Goal: Task Accomplishment & Management: Manage account settings

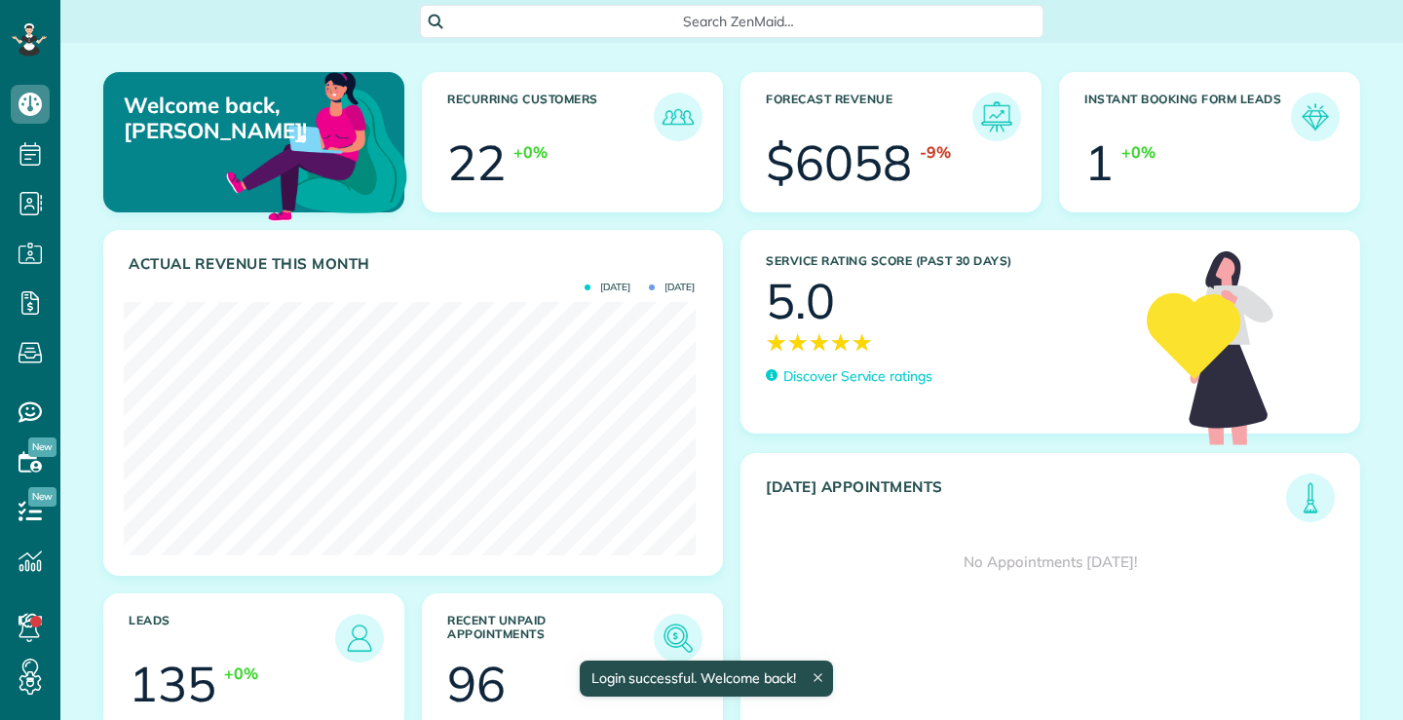
scroll to position [253, 571]
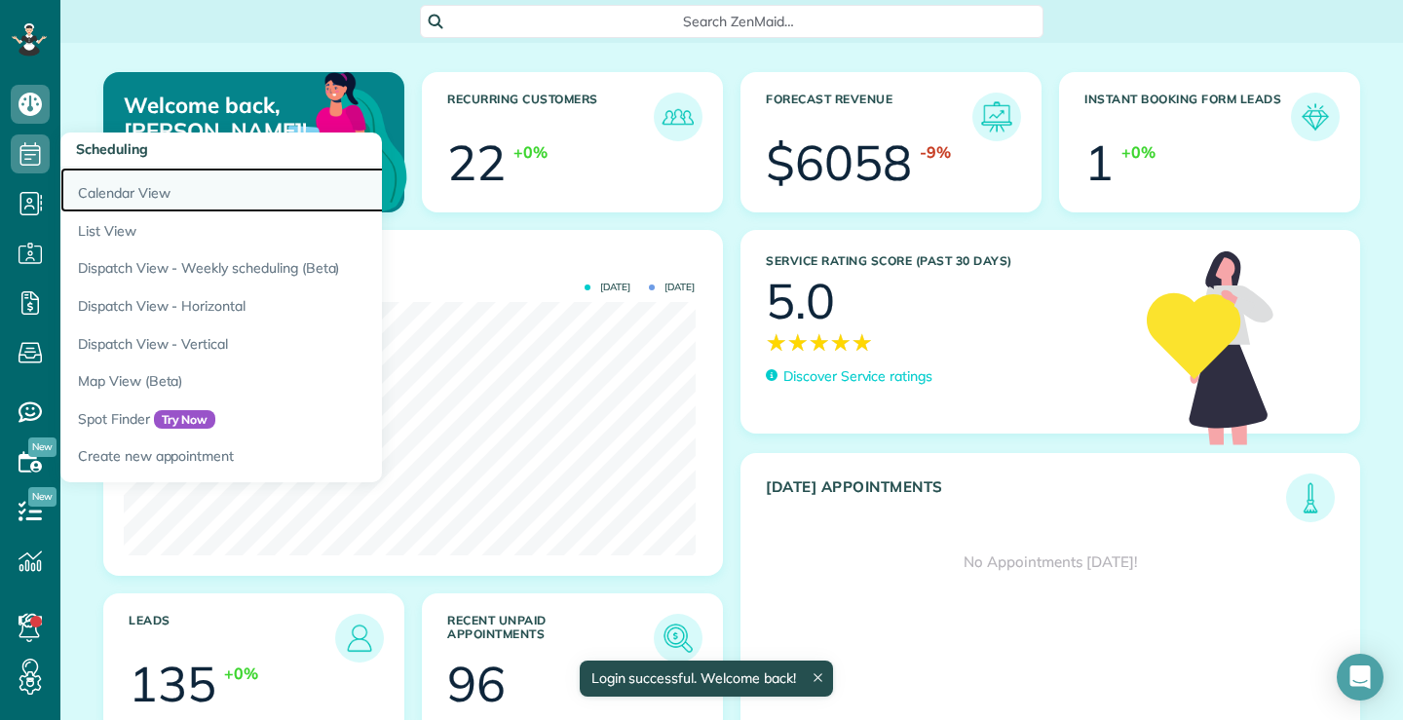
click at [154, 193] on link "Calendar View" at bounding box center [303, 190] width 487 height 45
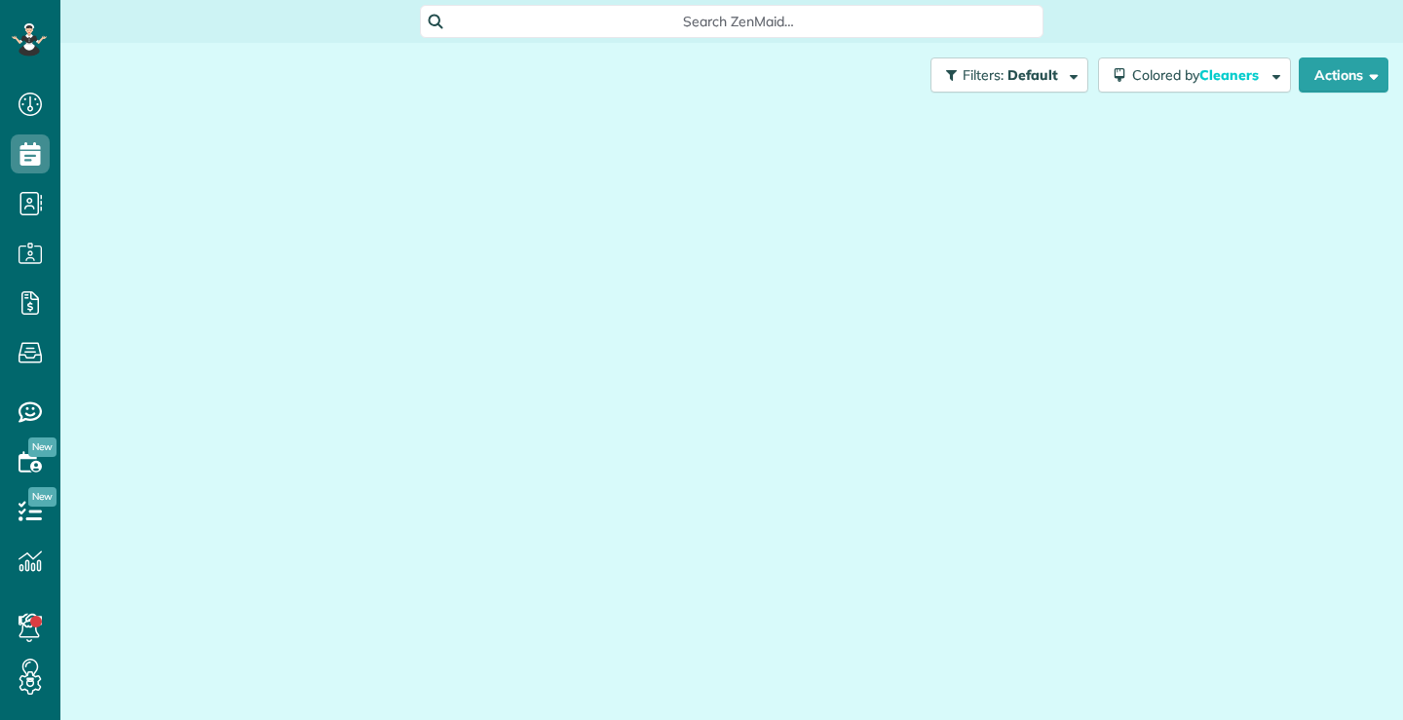
scroll to position [9, 9]
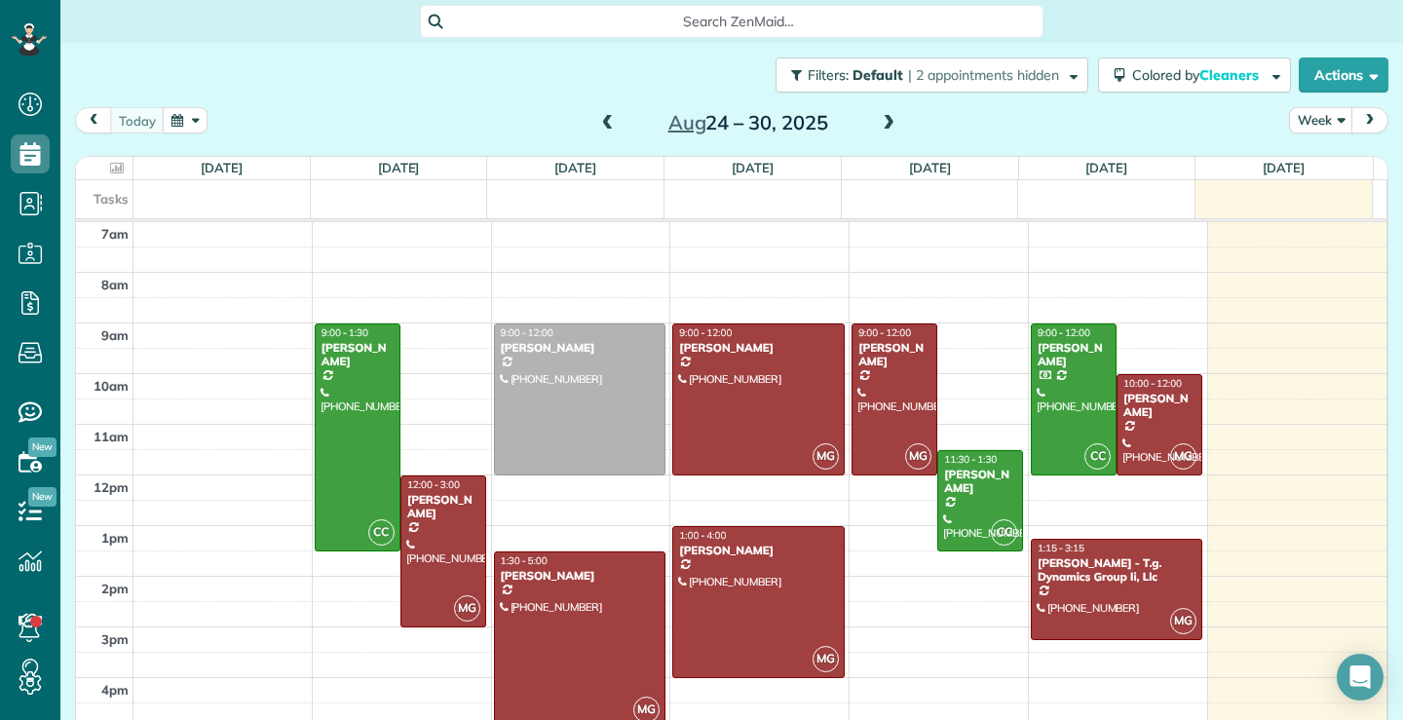
click at [883, 126] on span at bounding box center [888, 124] width 21 height 18
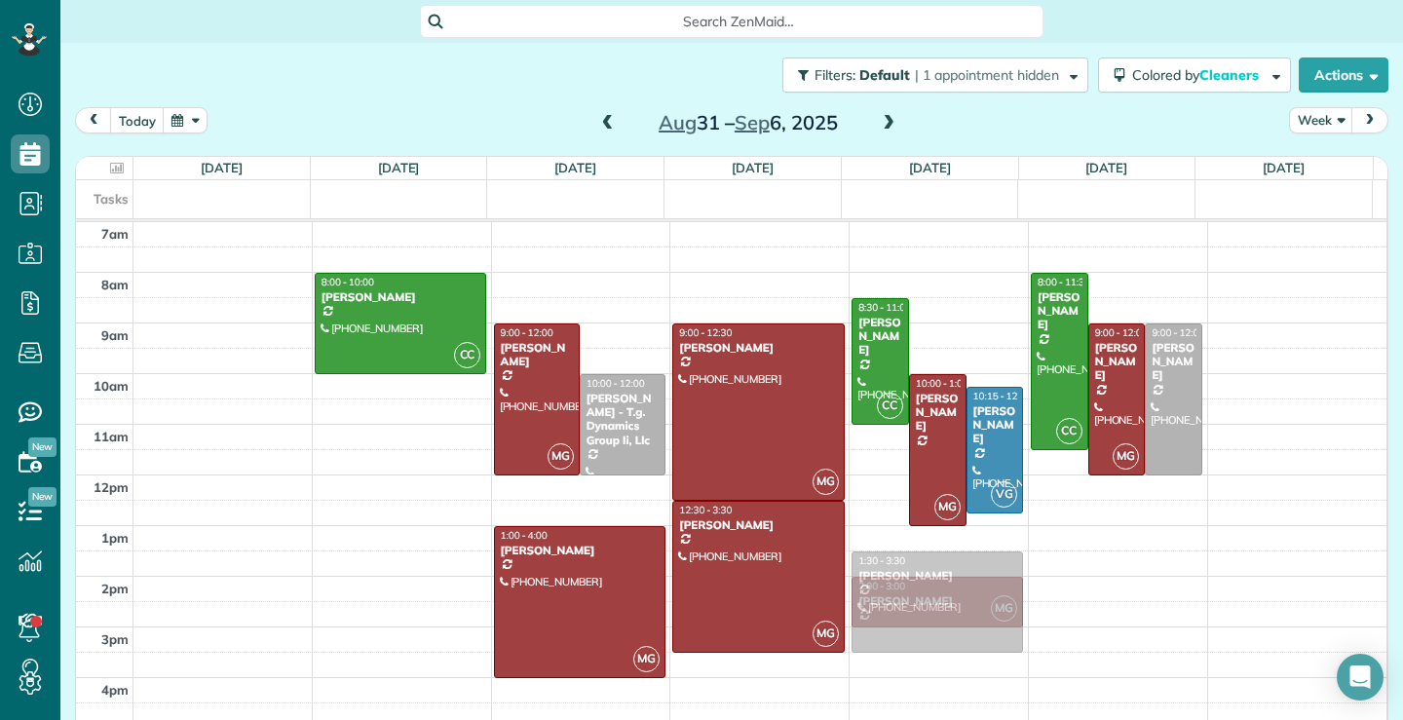
drag, startPoint x: 401, startPoint y: 528, endPoint x: 870, endPoint y: 601, distance: 474.3
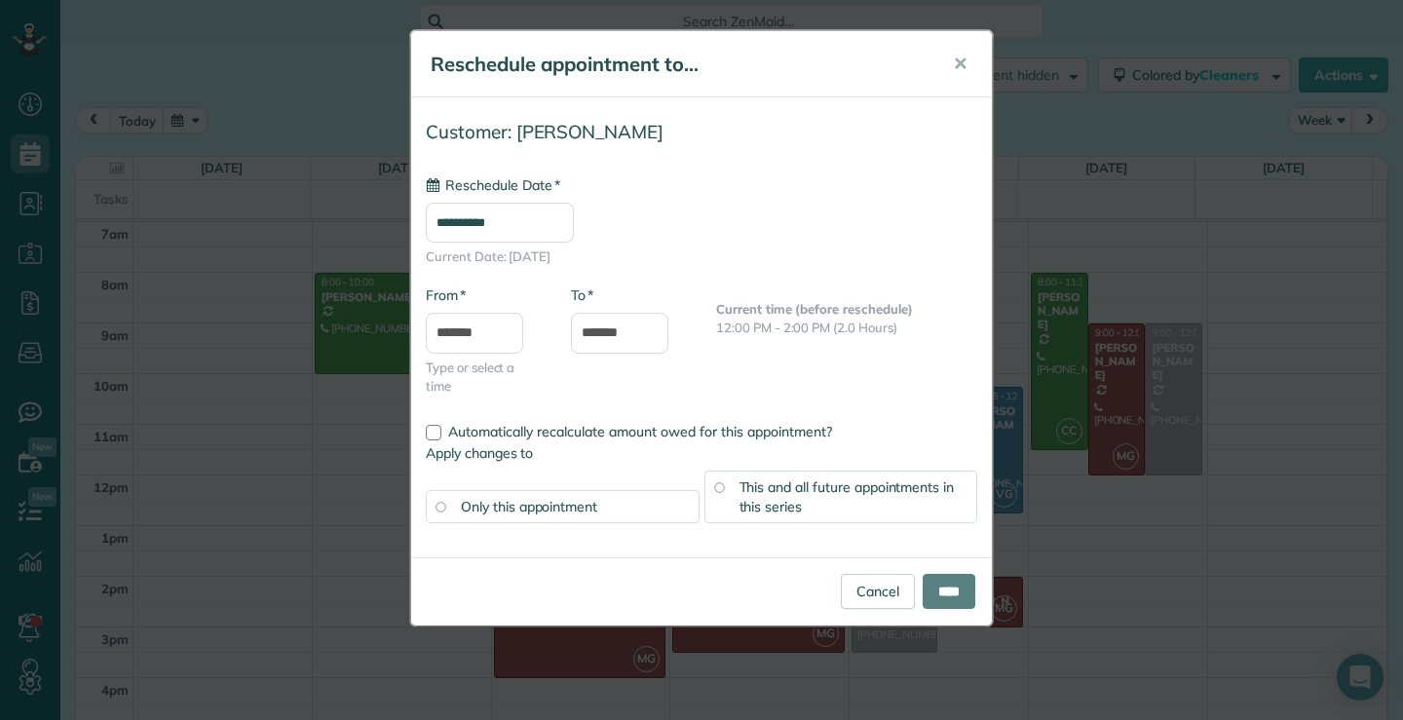
type input "**********"
click at [944, 593] on input "****" at bounding box center [949, 591] width 53 height 35
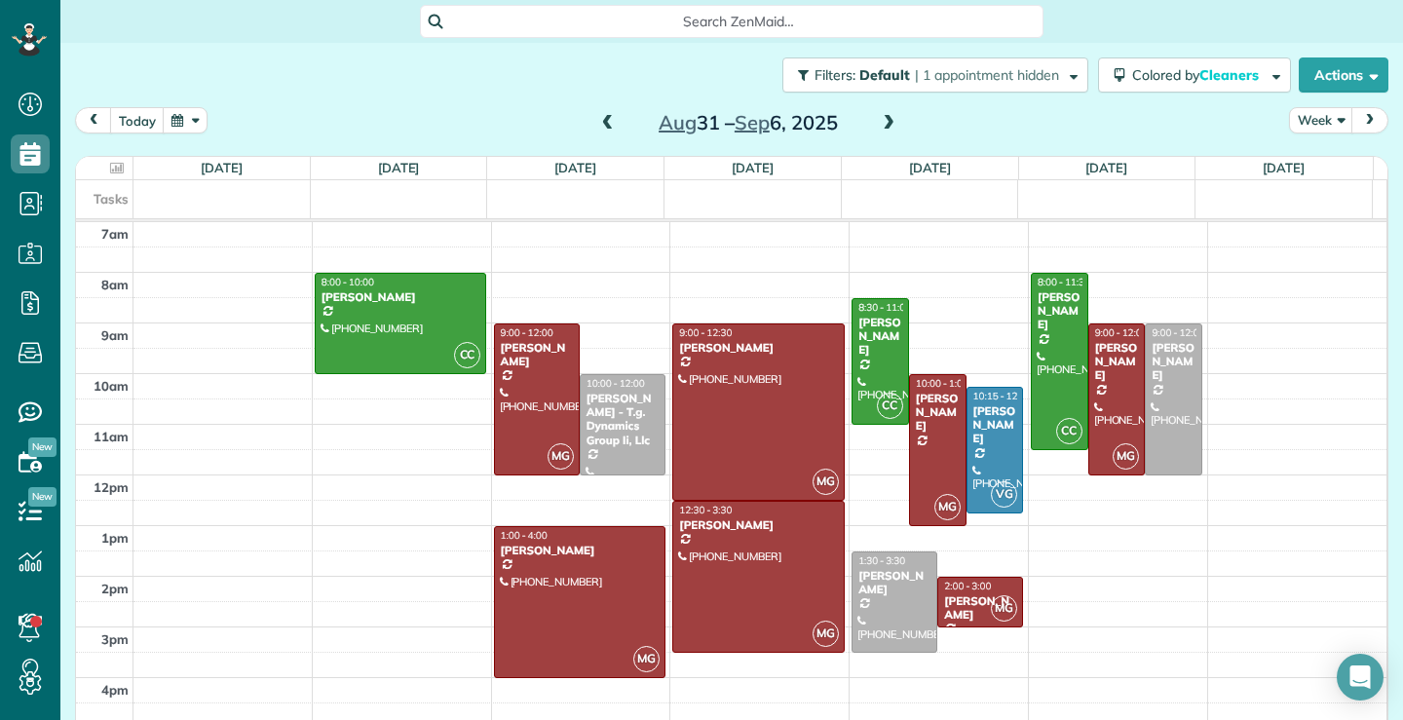
click at [597, 120] on span at bounding box center [607, 124] width 21 height 18
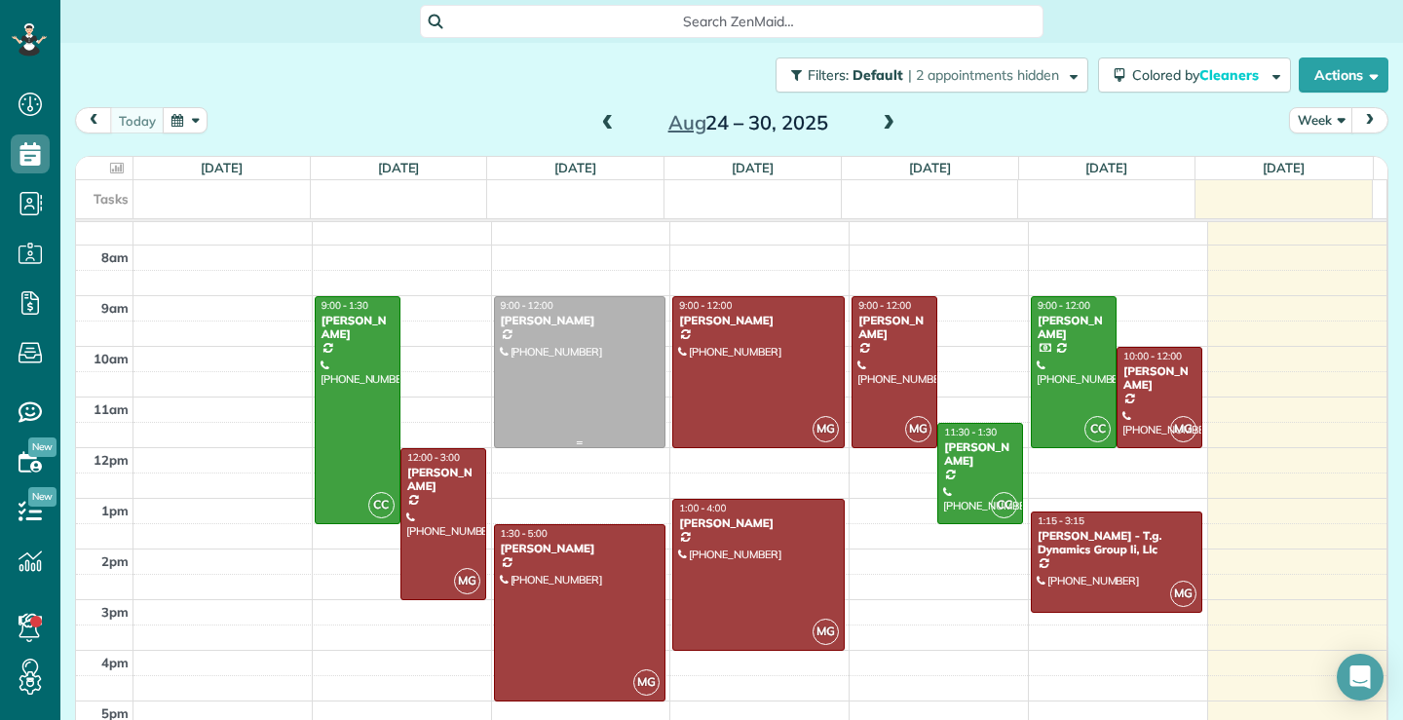
scroll to position [53, 0]
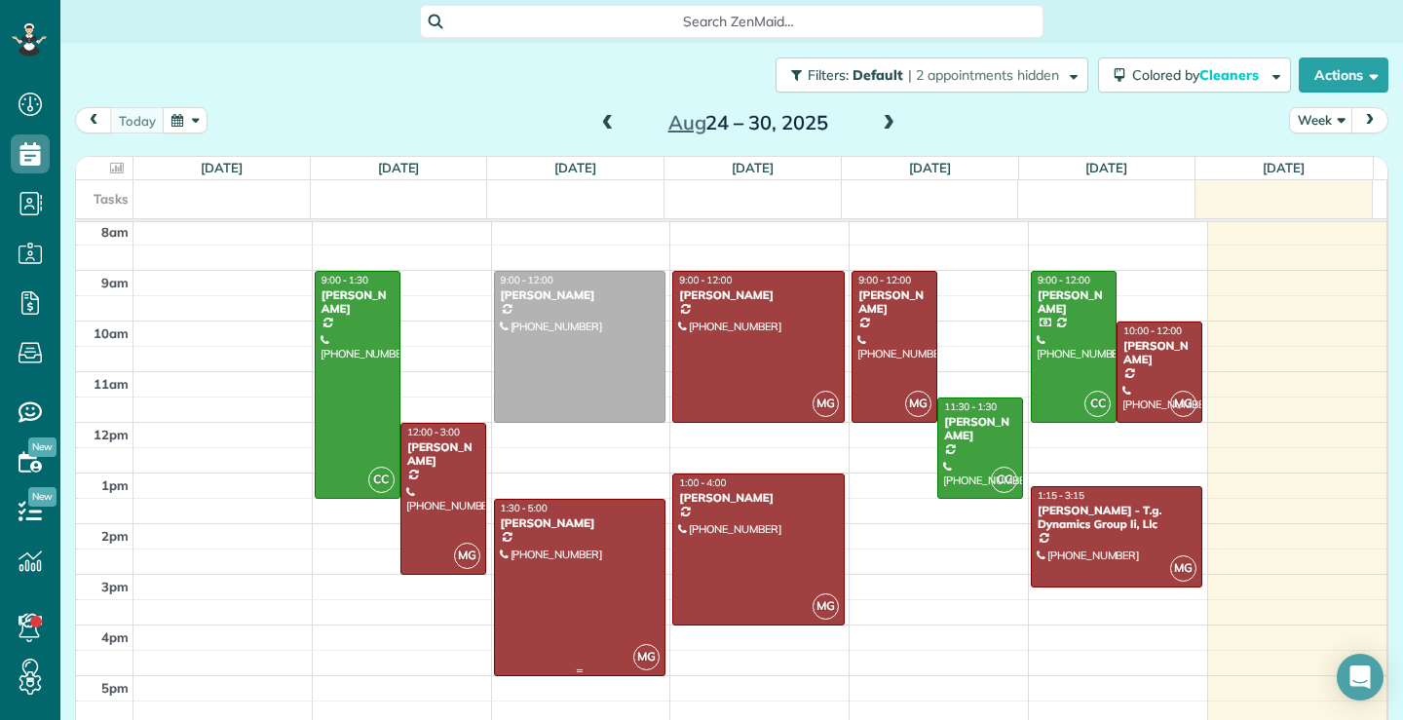
click at [579, 614] on div at bounding box center [580, 587] width 170 height 175
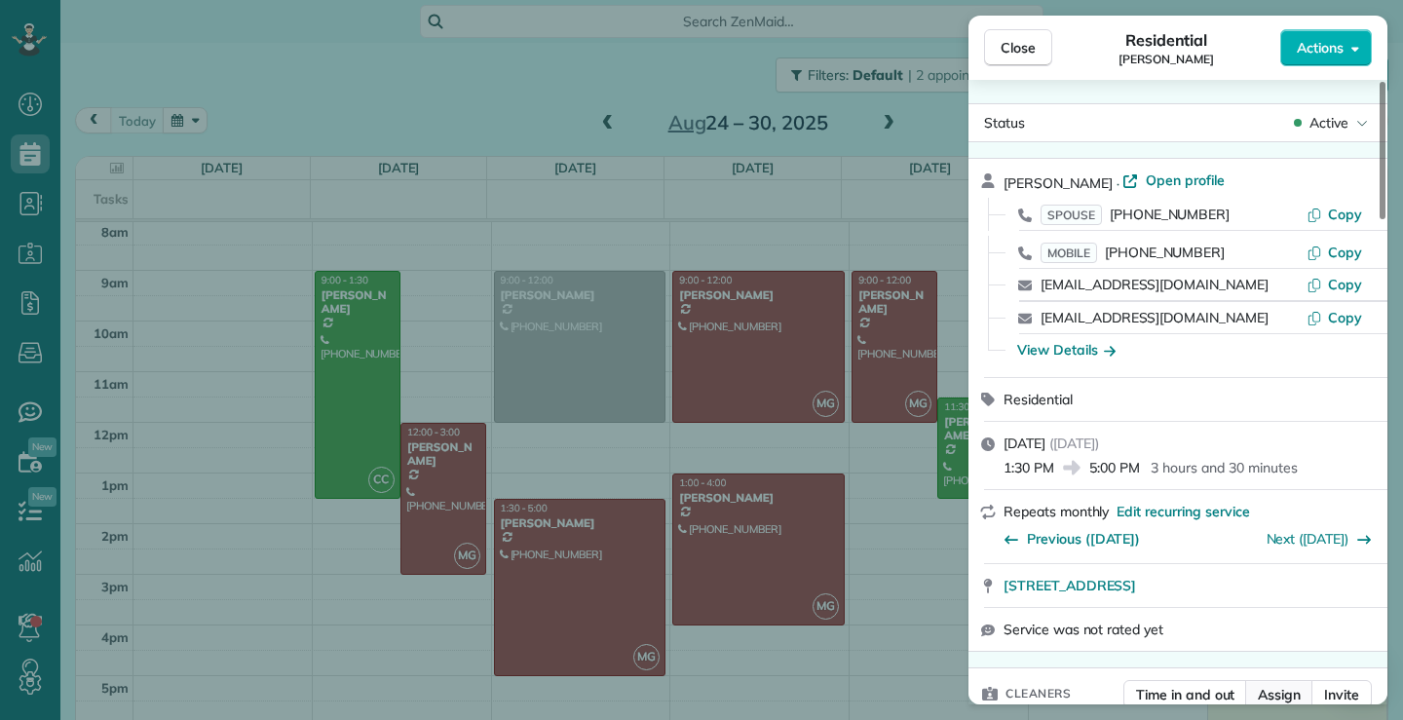
scroll to position [99, 0]
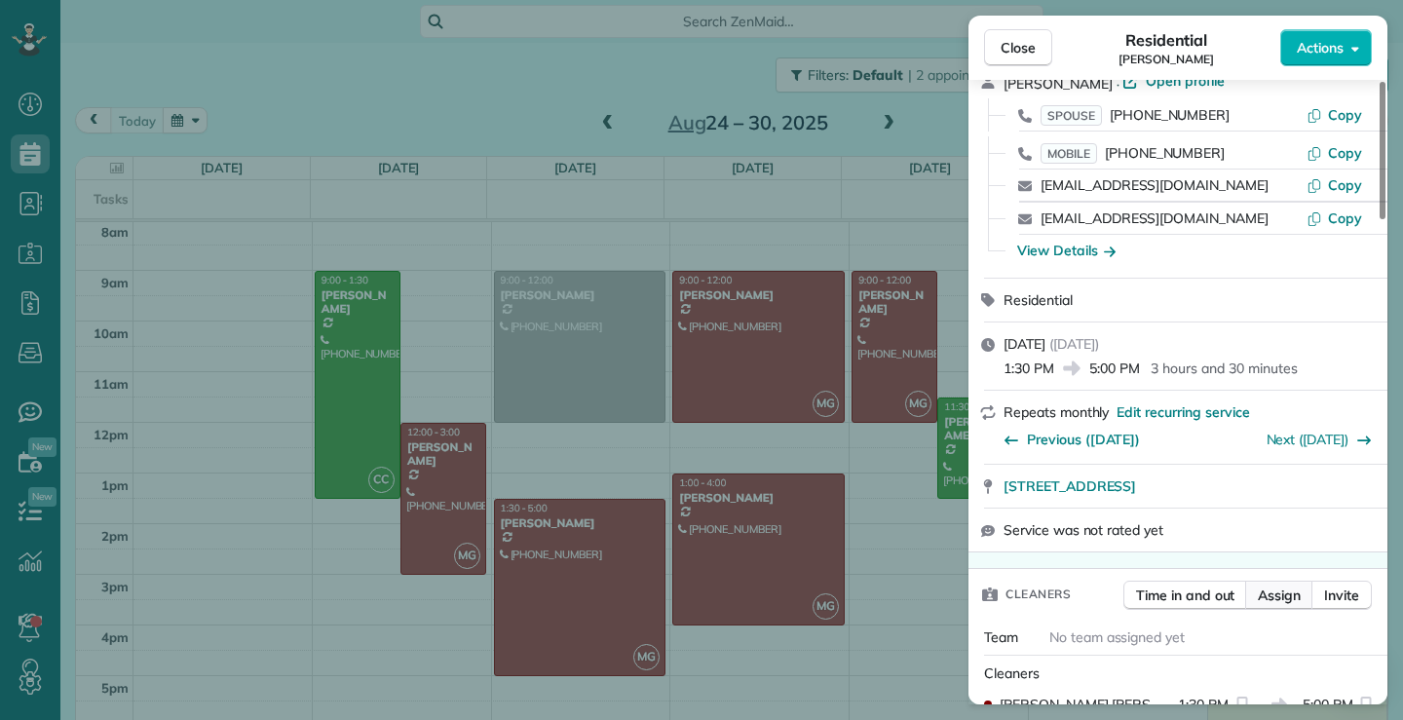
click at [1284, 595] on span "Assign" at bounding box center [1279, 595] width 43 height 19
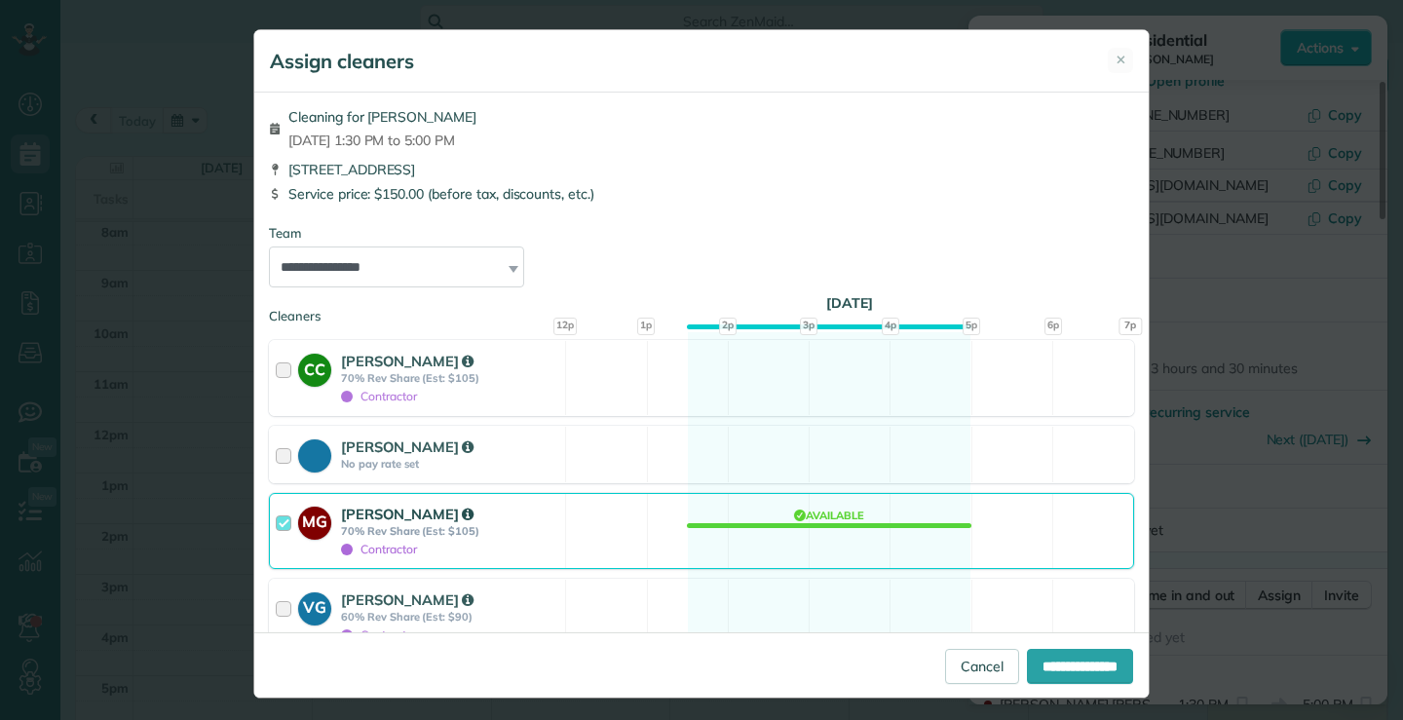
click at [280, 527] on div at bounding box center [287, 531] width 22 height 55
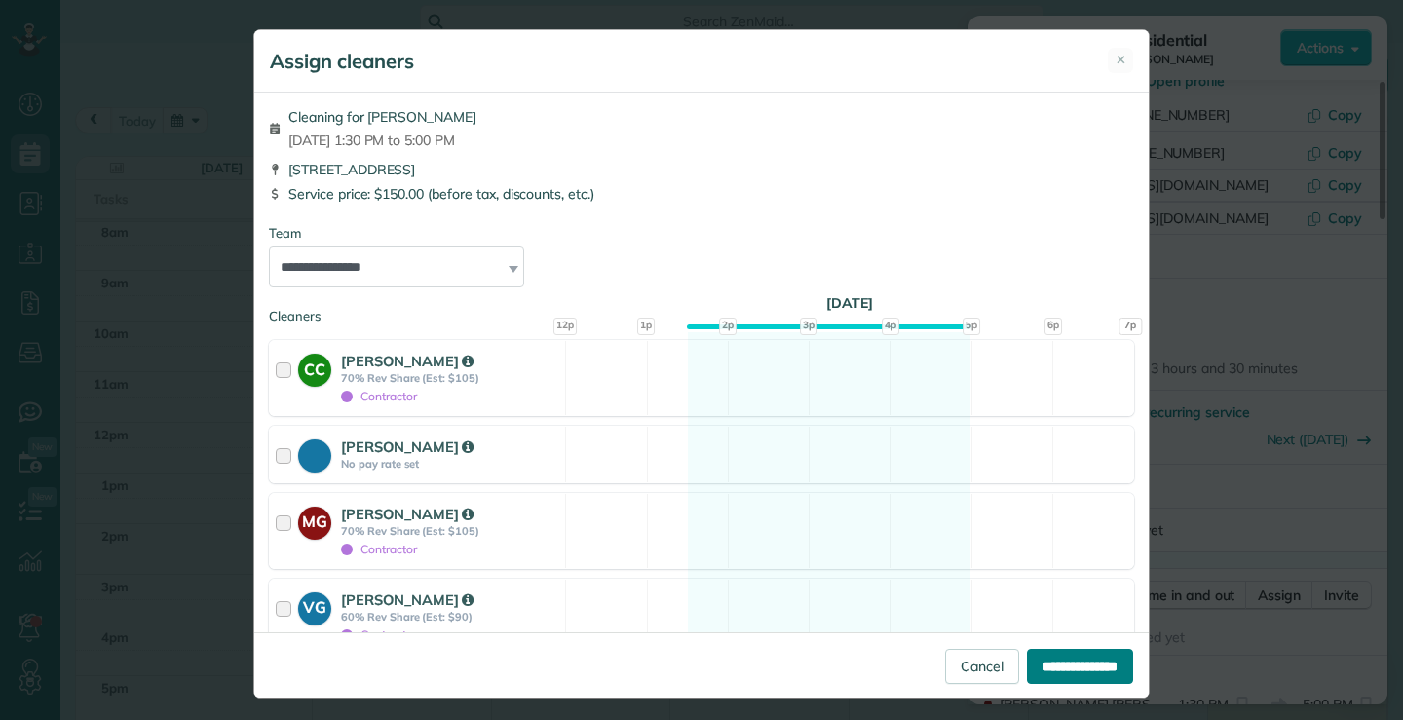
click at [1059, 664] on input "**********" at bounding box center [1080, 666] width 106 height 35
type input "**********"
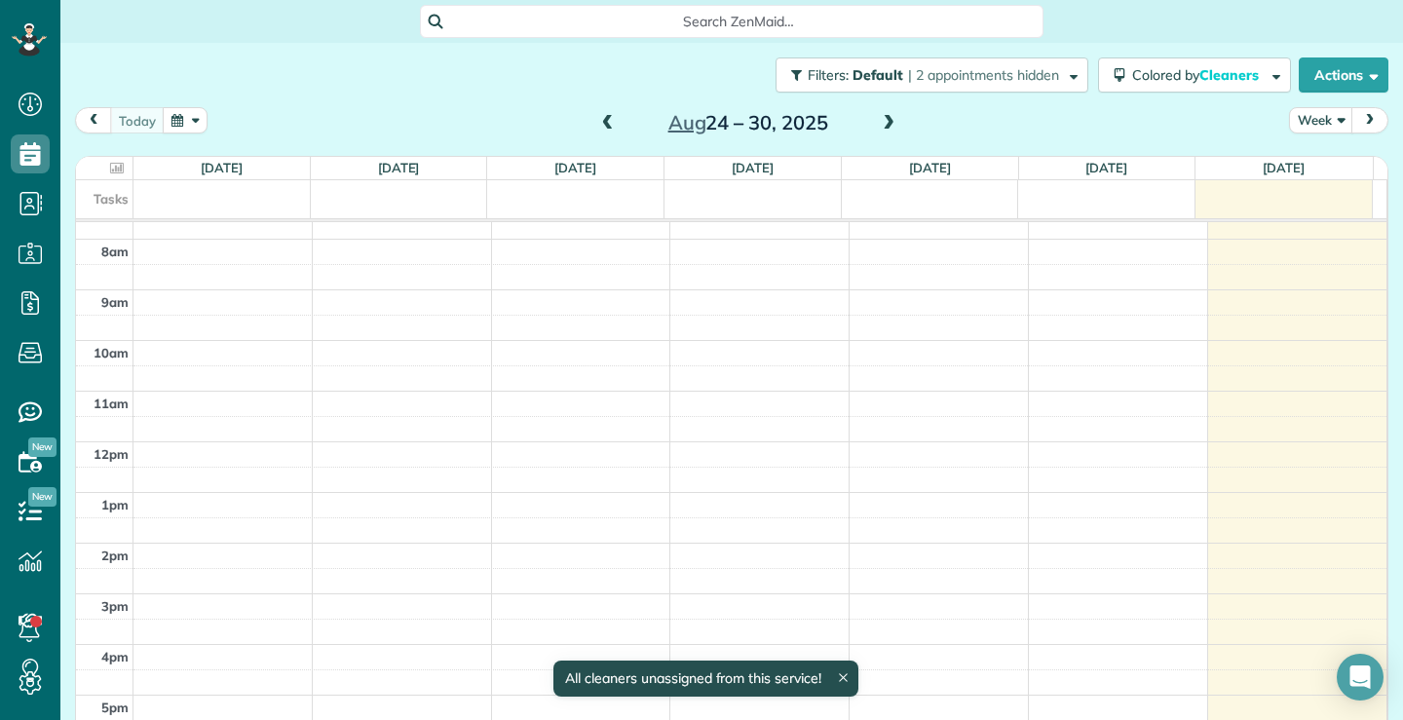
scroll to position [33, 0]
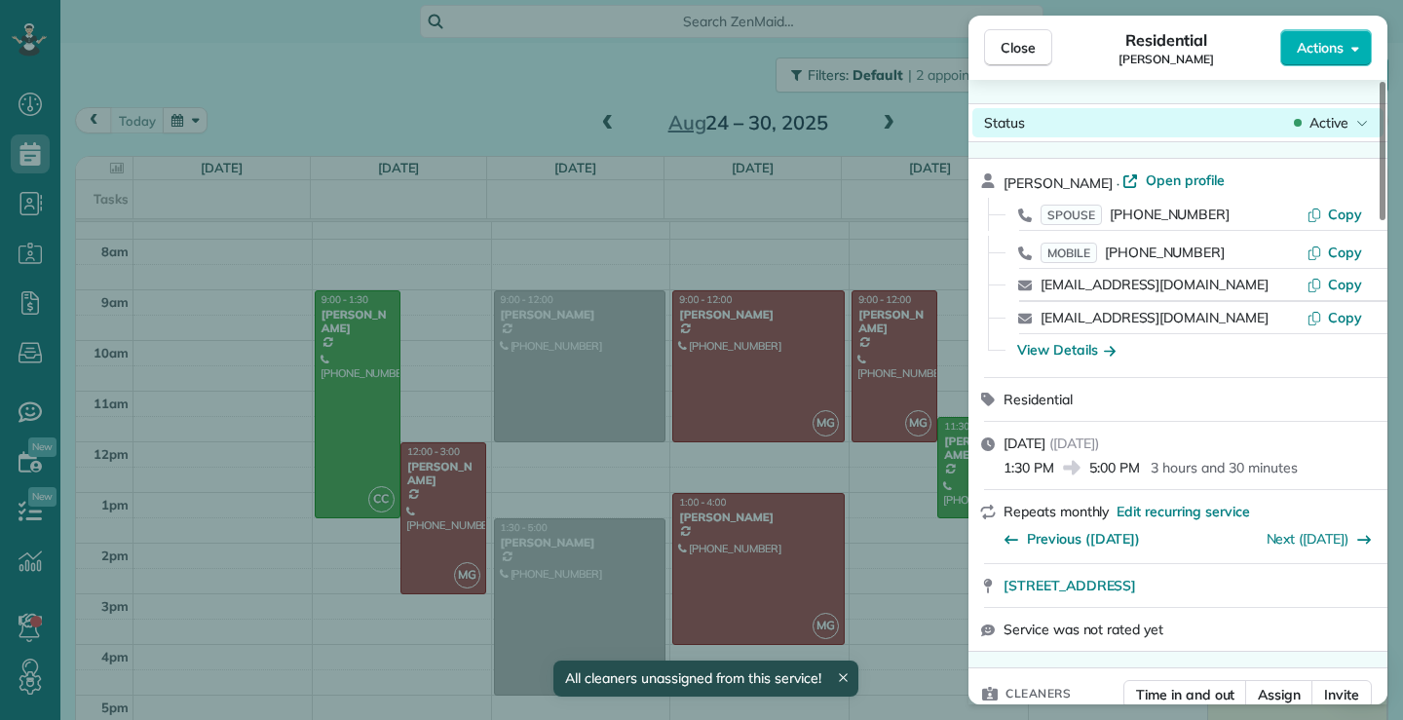
click at [1353, 121] on div "Active" at bounding box center [1331, 122] width 82 height 19
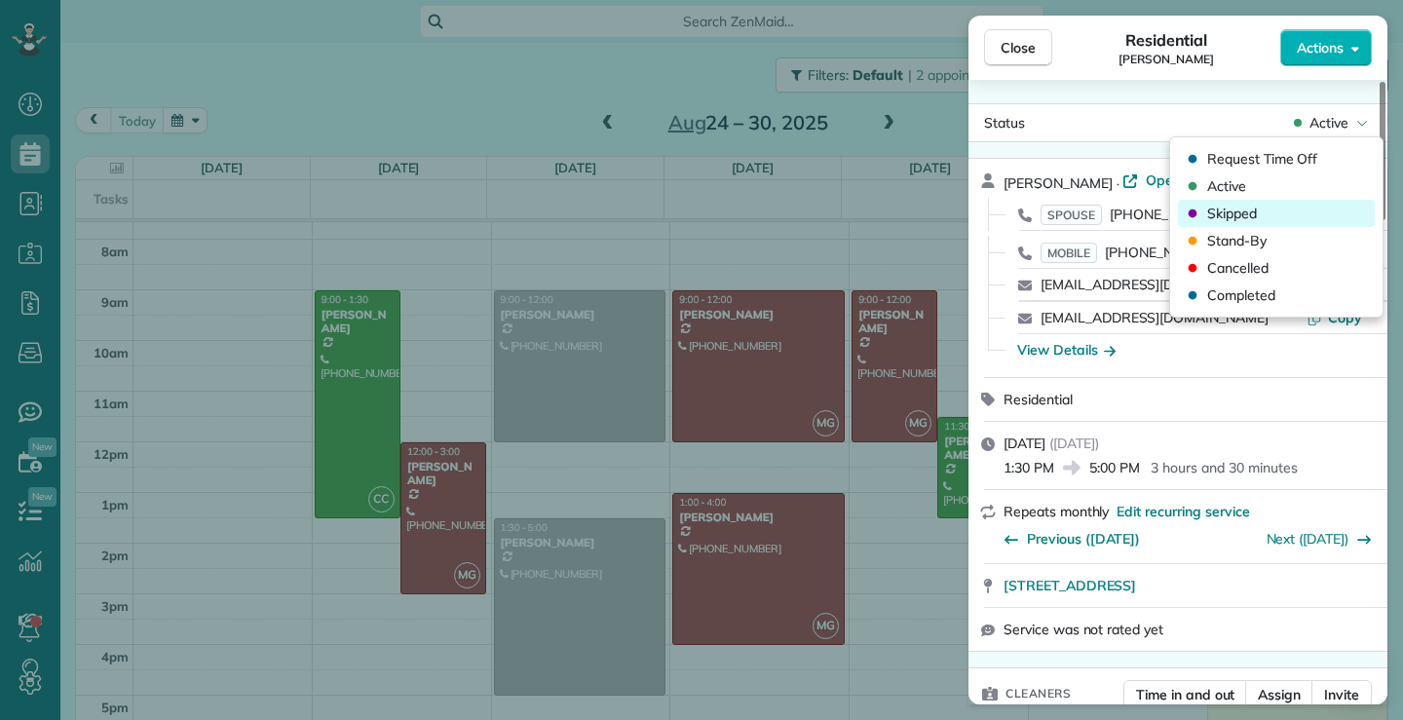
click at [1237, 214] on span "Skipped" at bounding box center [1232, 213] width 50 height 19
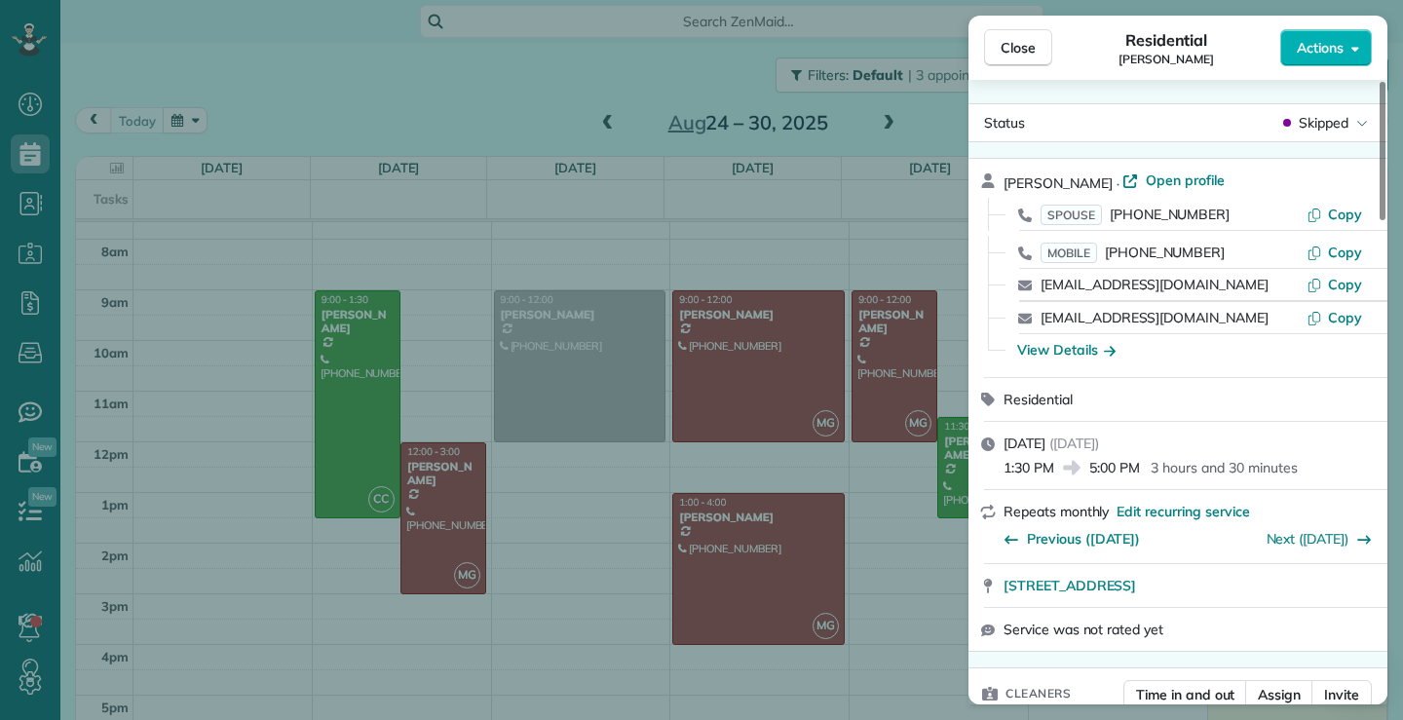
drag, startPoint x: 1006, startPoint y: 41, endPoint x: 918, endPoint y: 251, distance: 228.0
click at [1006, 42] on span "Close" at bounding box center [1018, 47] width 35 height 19
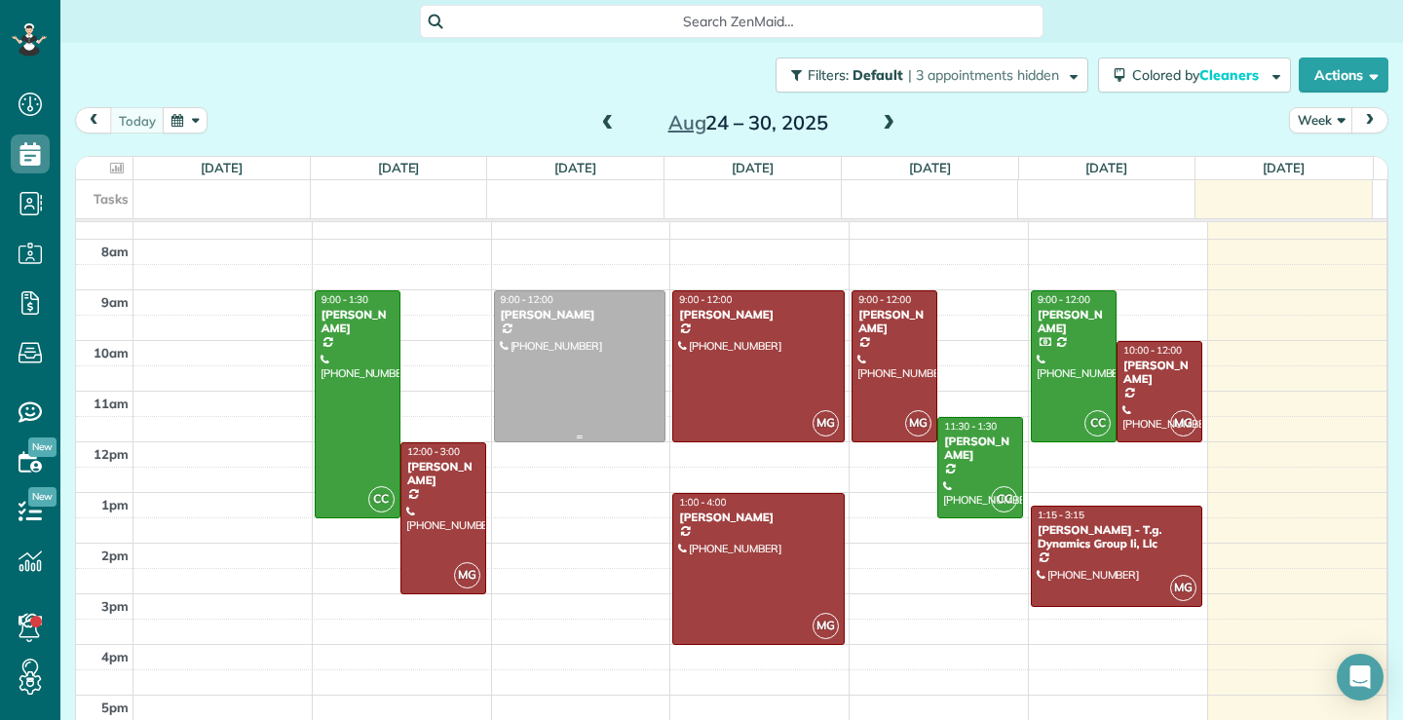
click at [589, 381] on div at bounding box center [580, 366] width 170 height 150
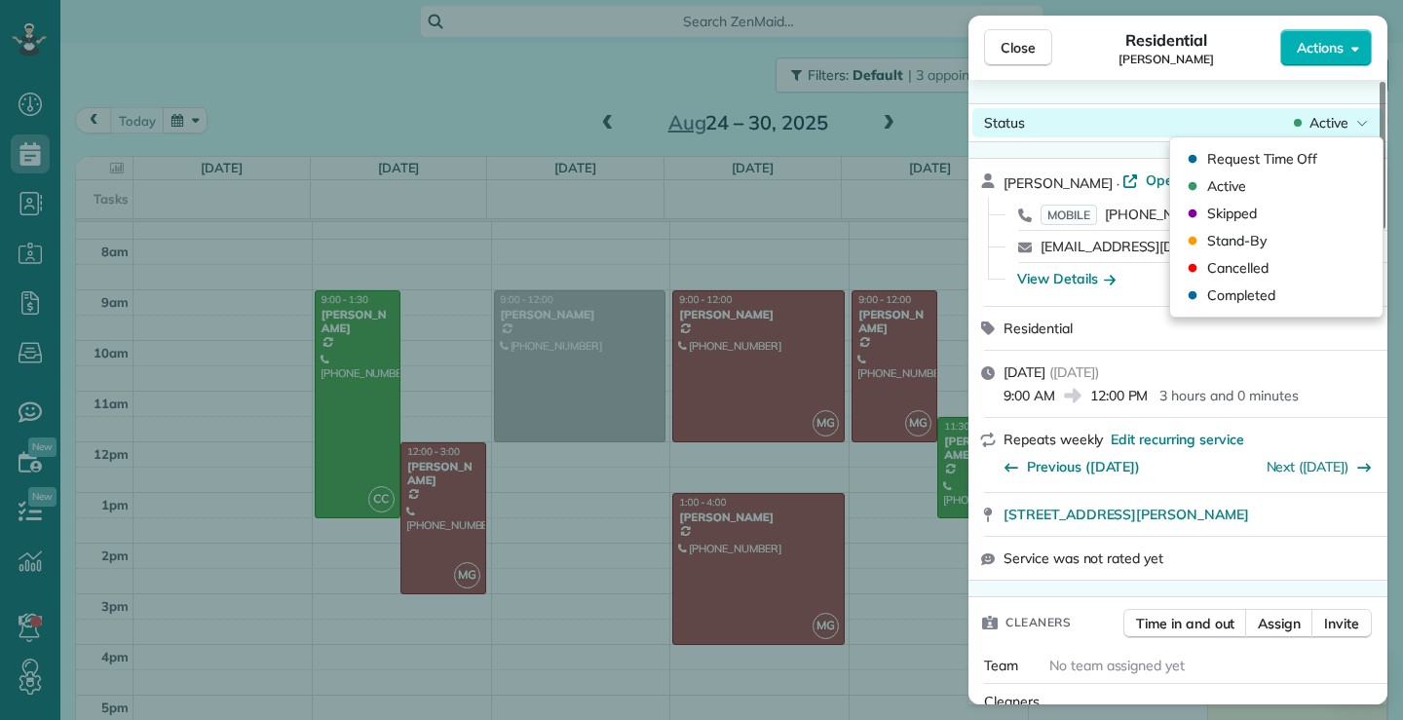
click at [1357, 120] on icon at bounding box center [1362, 122] width 12 height 19
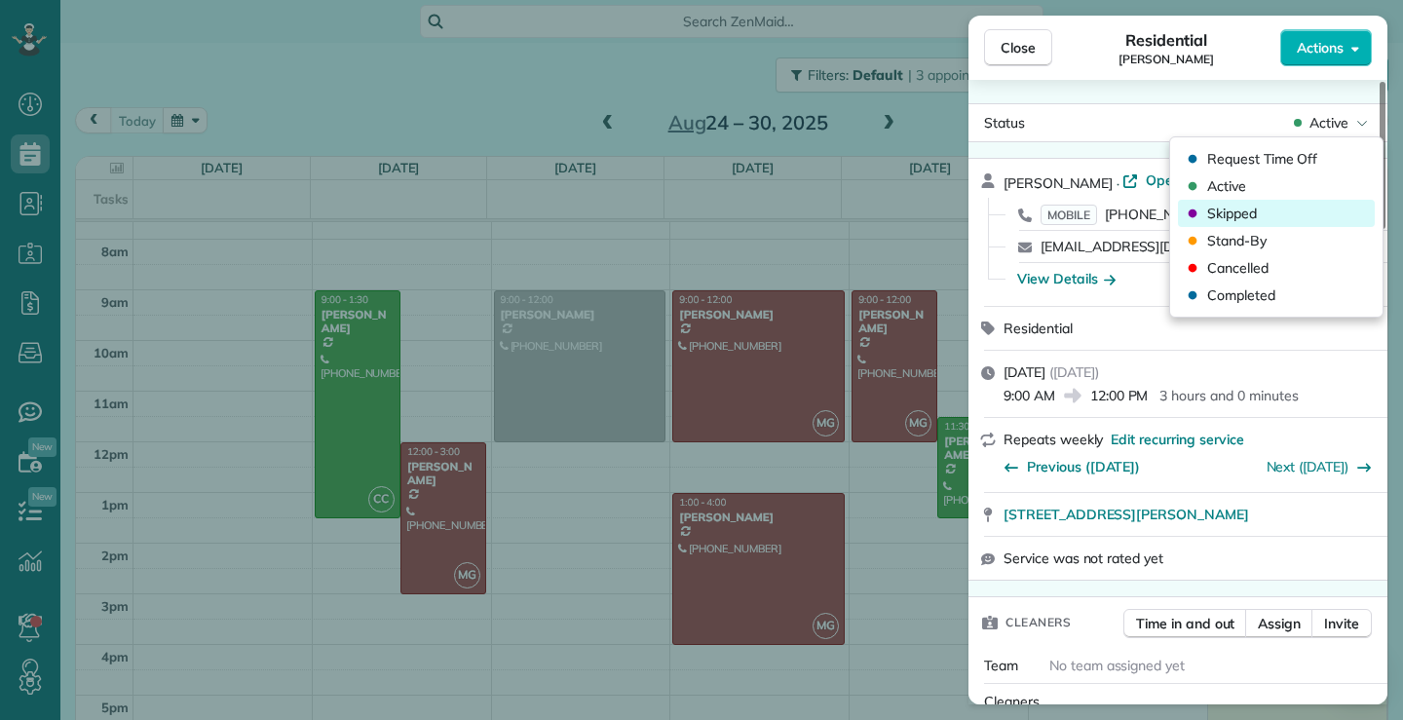
click at [1241, 211] on span "Skipped" at bounding box center [1232, 213] width 50 height 19
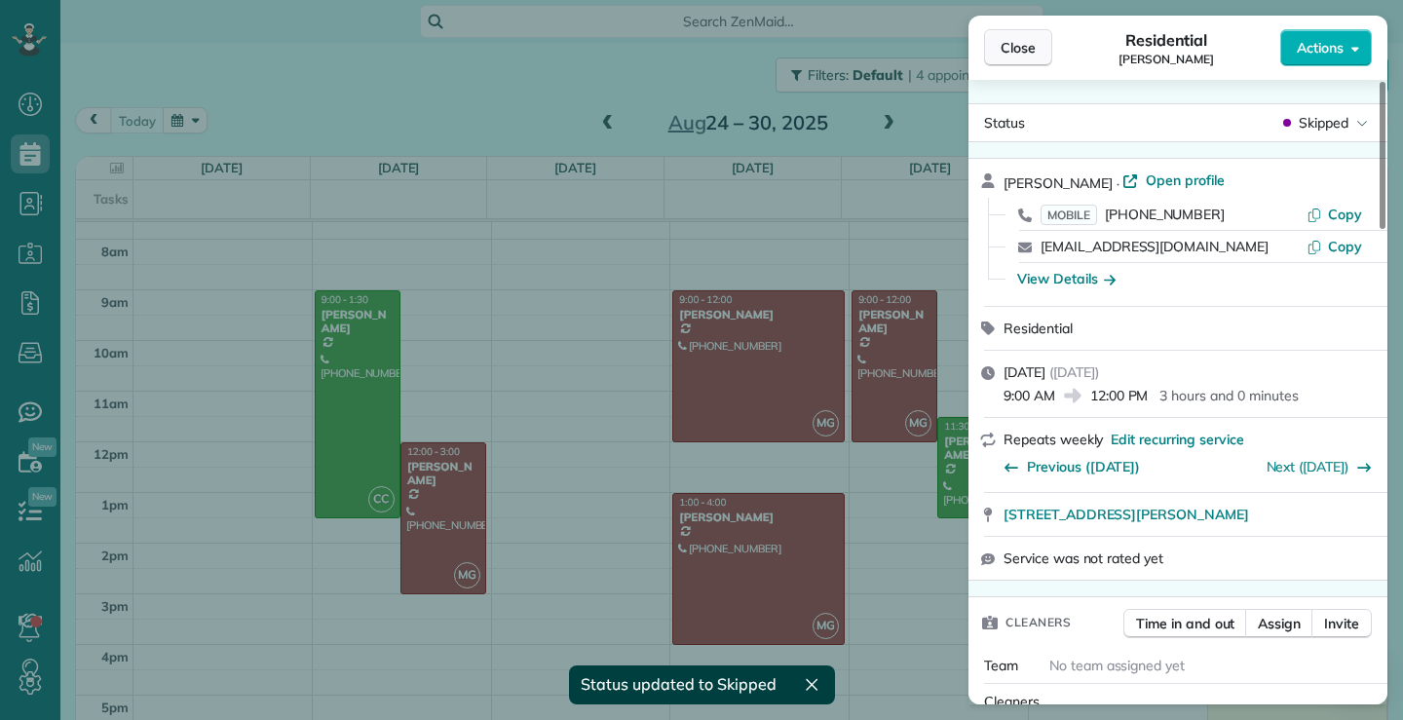
click at [1038, 53] on button "Close" at bounding box center [1018, 47] width 68 height 37
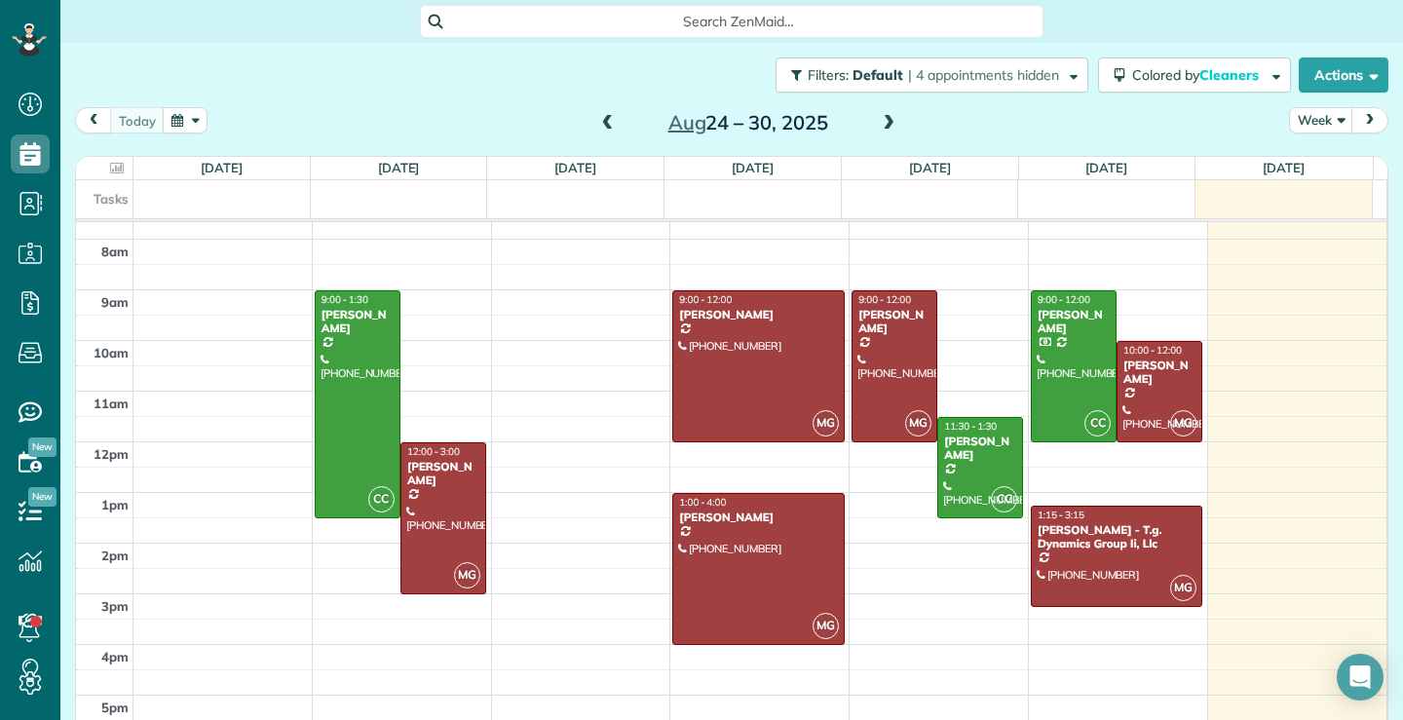
click at [881, 123] on span at bounding box center [888, 124] width 21 height 18
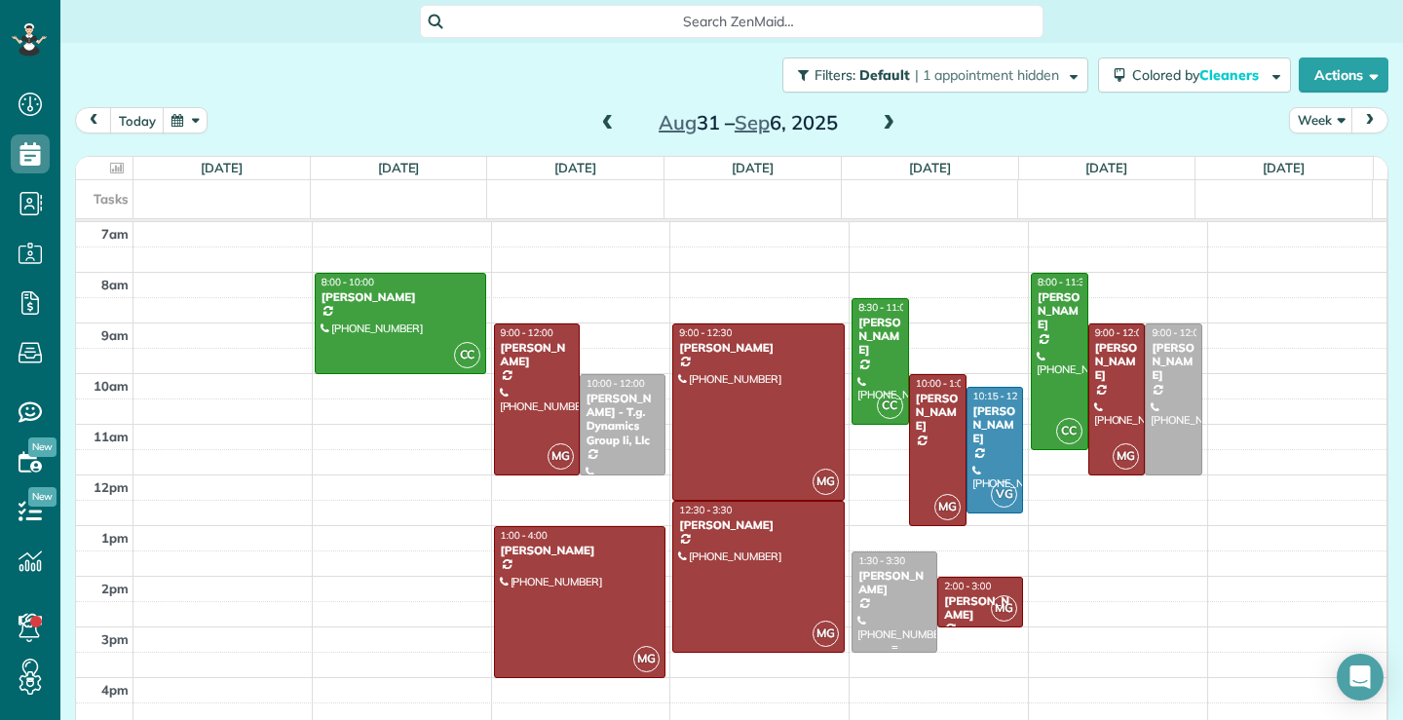
click at [857, 569] on div "Janice Franzen" at bounding box center [894, 583] width 74 height 28
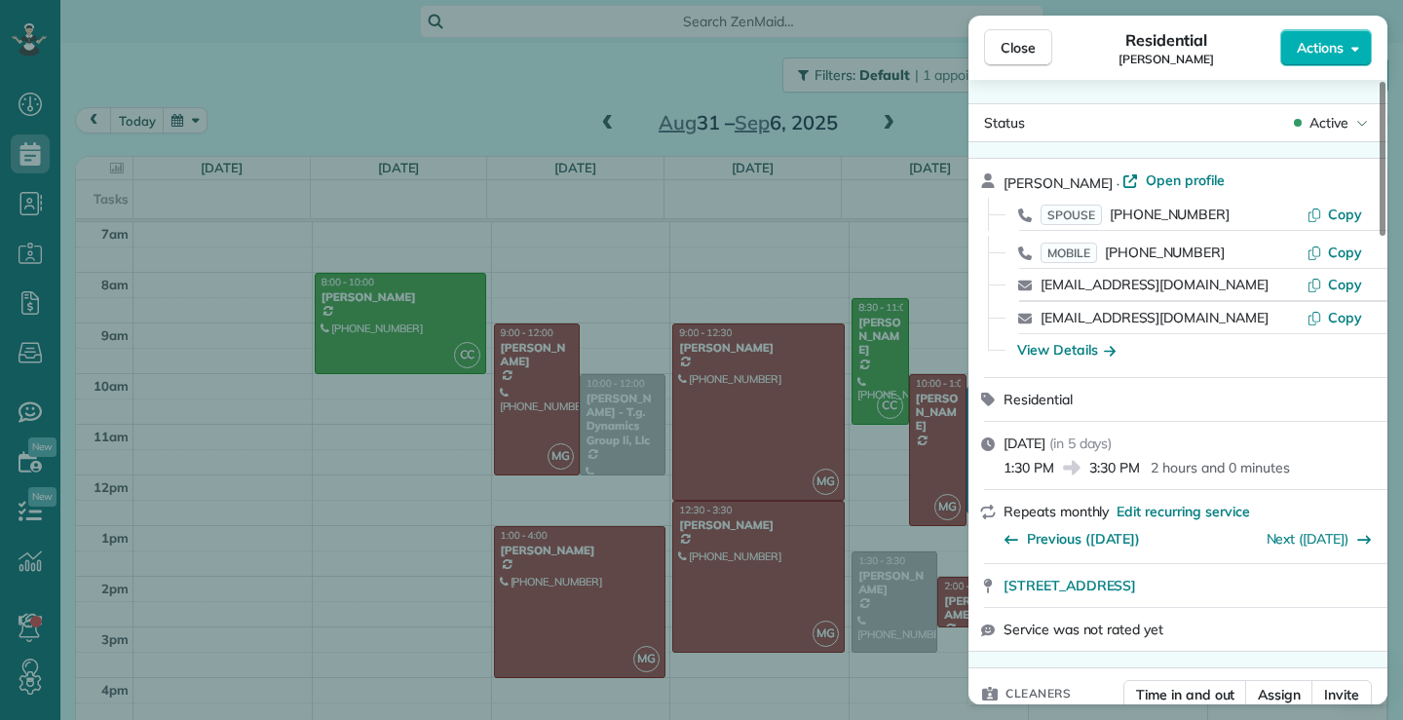
scroll to position [293, 0]
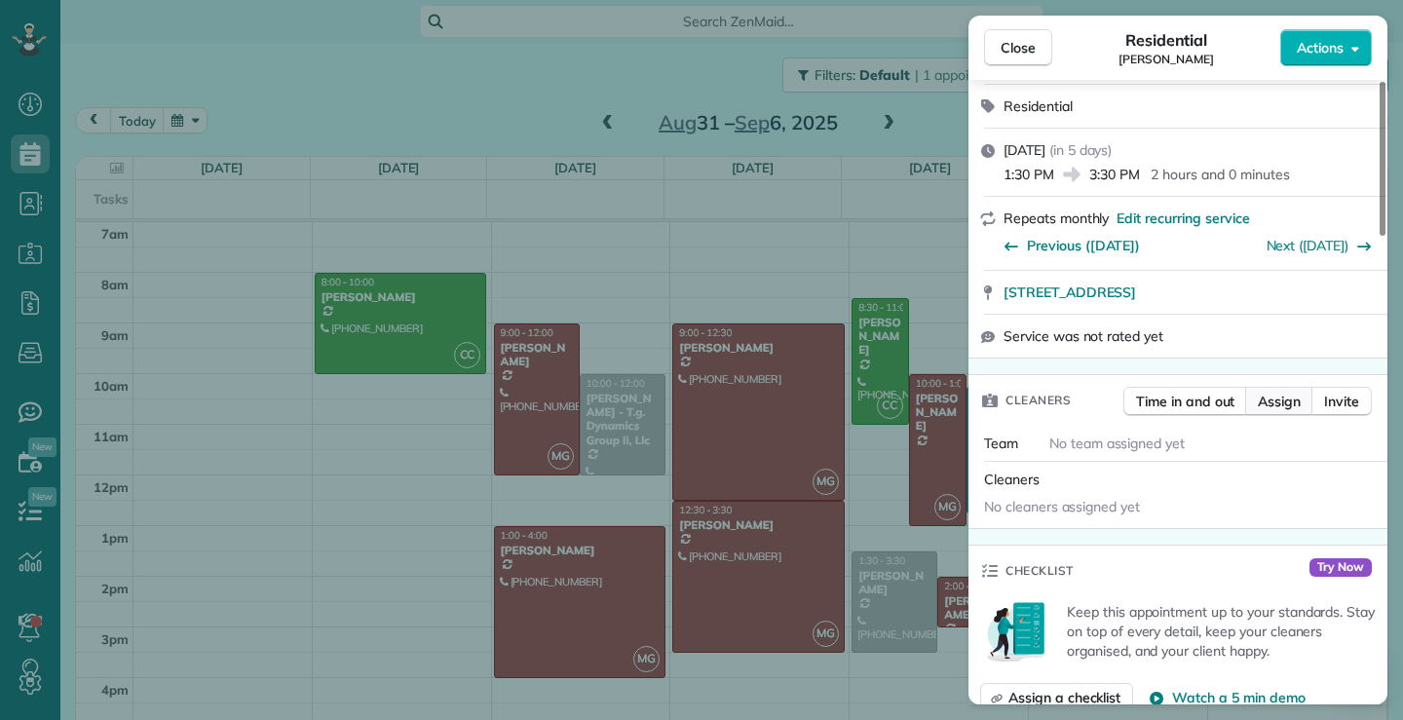
click at [1290, 406] on span "Assign" at bounding box center [1279, 401] width 43 height 19
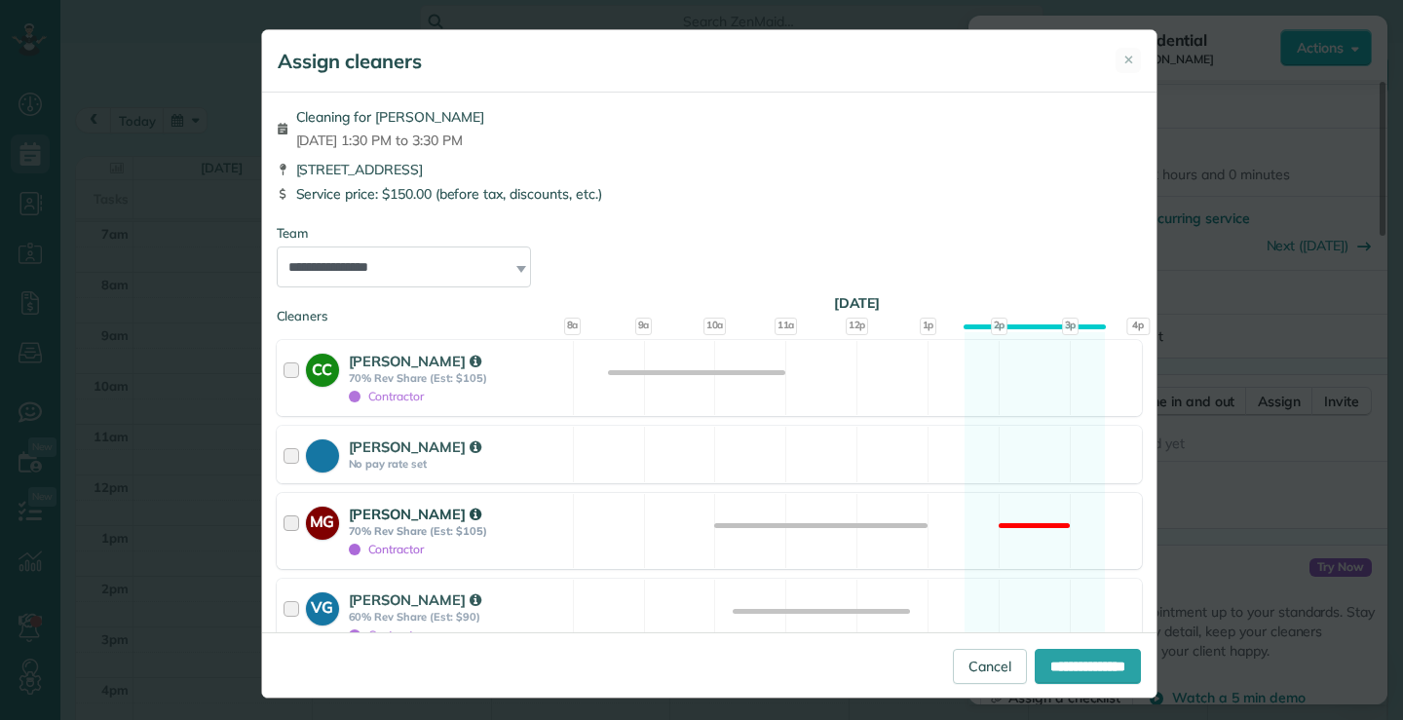
click at [284, 524] on div at bounding box center [295, 531] width 22 height 55
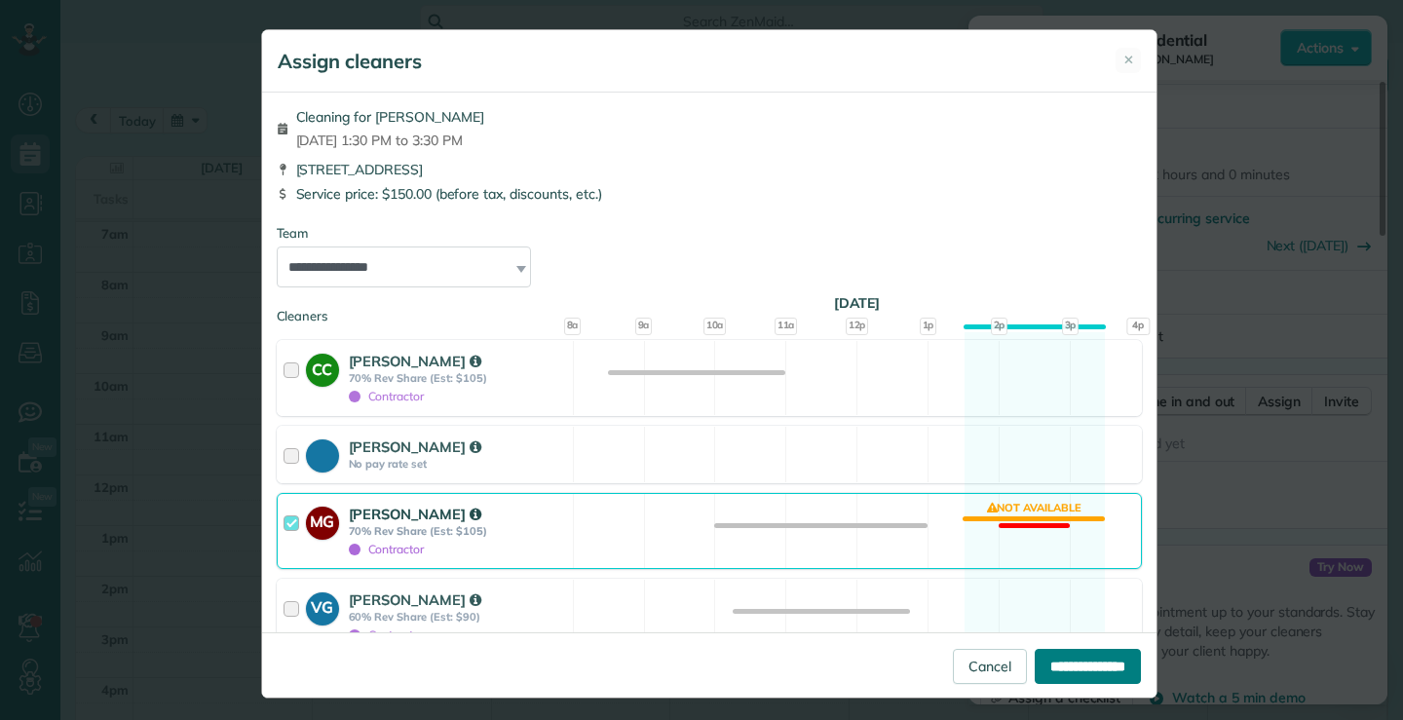
click at [1035, 667] on input "**********" at bounding box center [1088, 666] width 106 height 35
type input "**********"
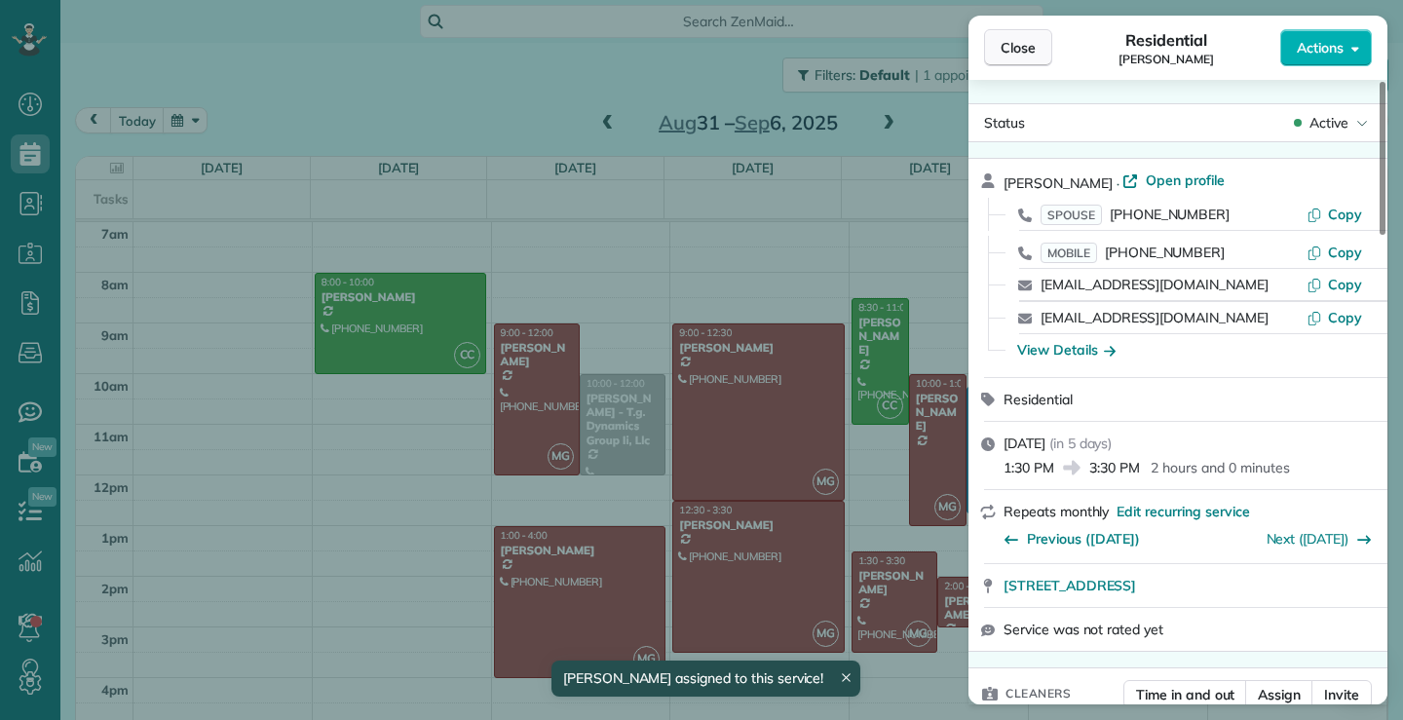
click at [1018, 39] on span "Close" at bounding box center [1018, 47] width 35 height 19
